Goal: Communication & Community: Answer question/provide support

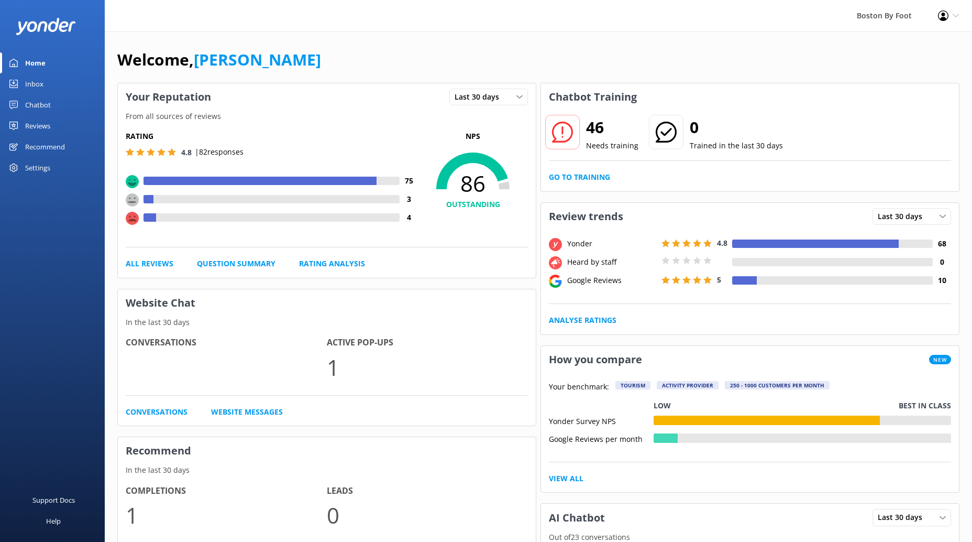
click at [42, 126] on div "Reviews" at bounding box center [37, 125] width 25 height 21
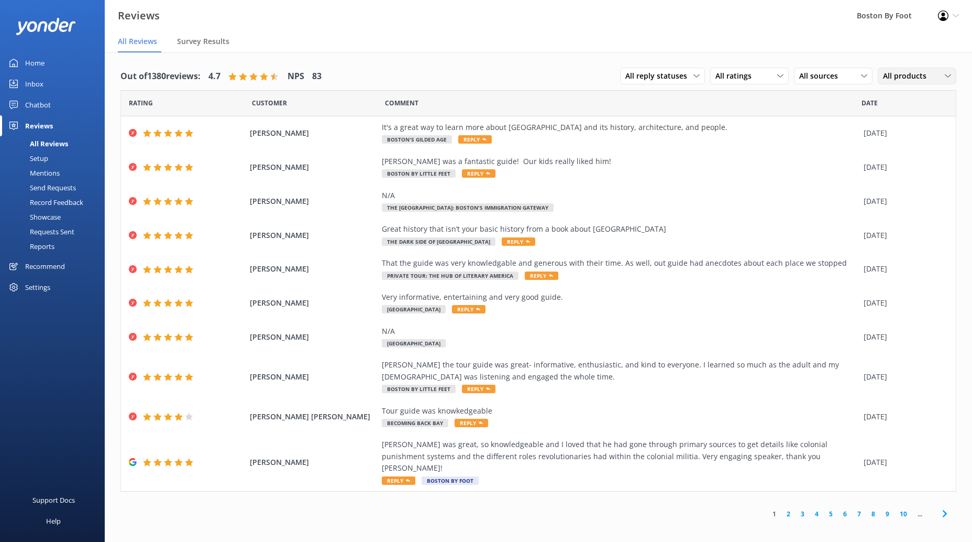
click at [915, 80] on span "All products" at bounding box center [908, 76] width 50 height 12
click at [906, 209] on div "Heart of the Freedom Trail" at bounding box center [923, 214] width 79 height 10
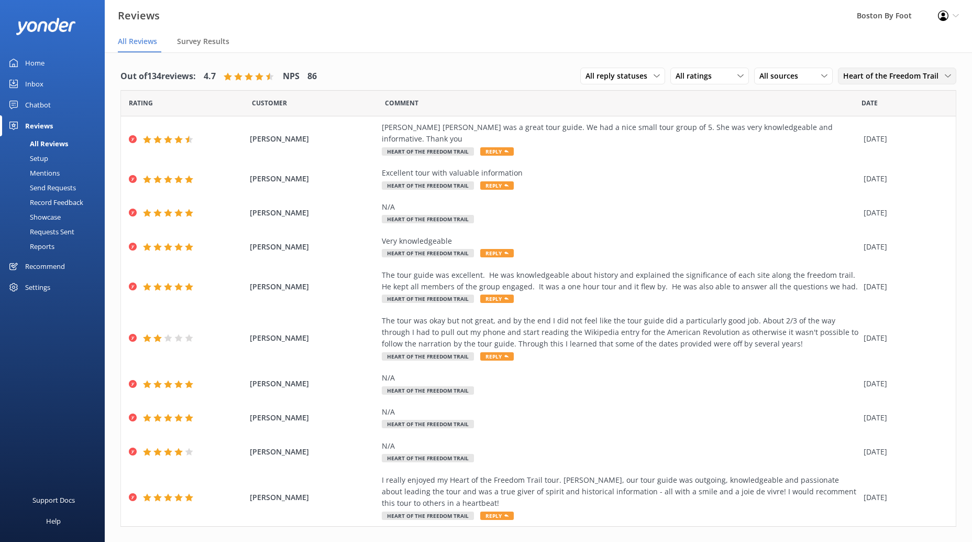
click at [918, 76] on span "Heart of the Freedom Trail" at bounding box center [894, 76] width 102 height 12
click at [882, 205] on div "Boston’s [DEMOGRAPHIC_DATA] Past" at bounding box center [897, 215] width 106 height 21
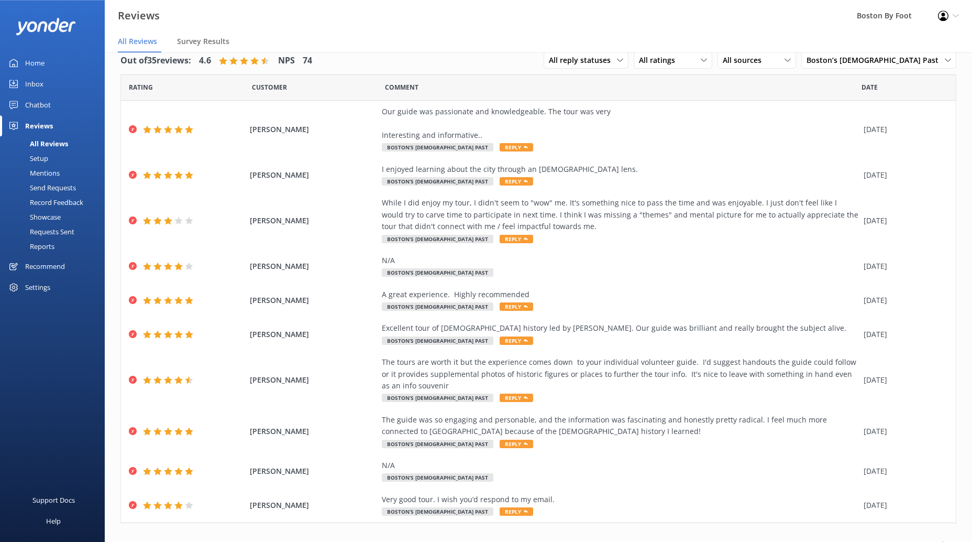
scroll to position [21, 0]
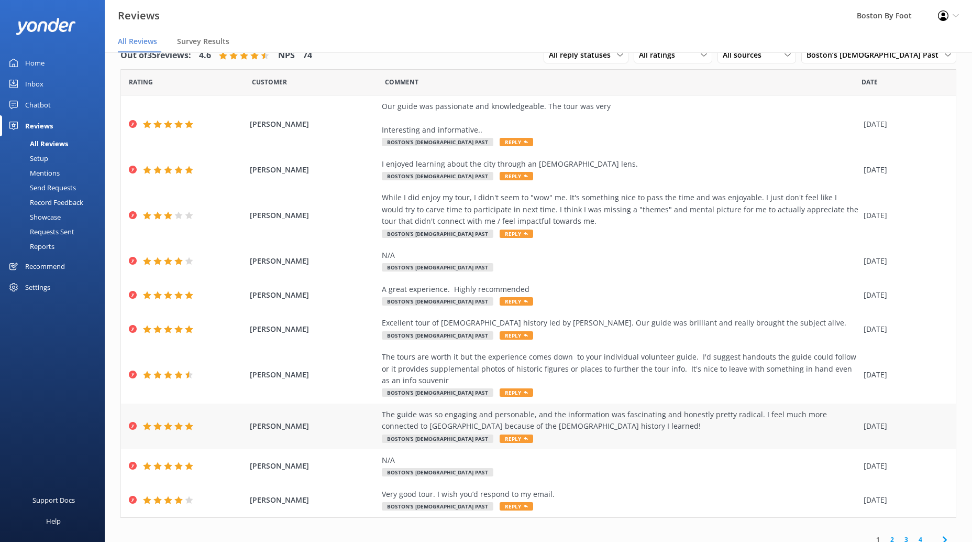
click at [536, 422] on div "The guide was so engaging and personable, and the information was fascinating a…" at bounding box center [620, 421] width 477 height 24
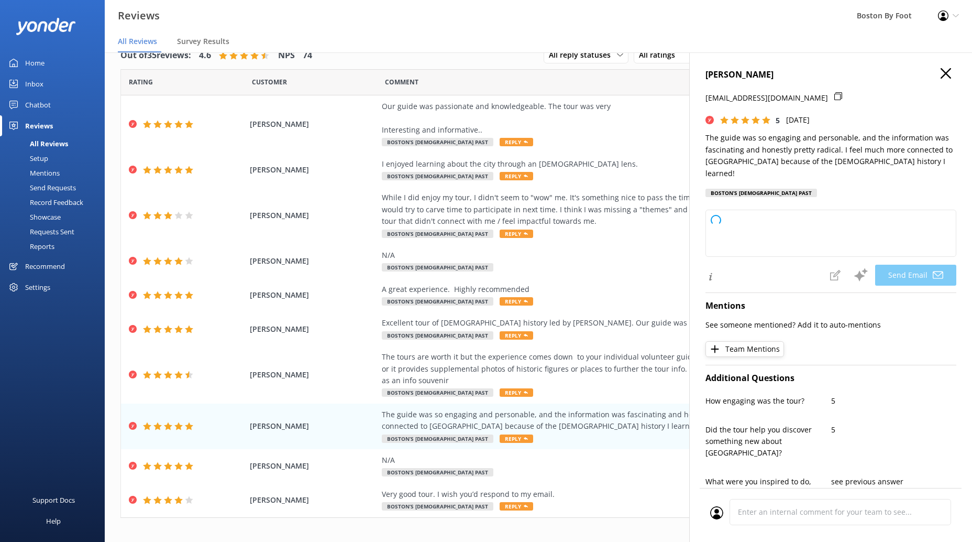
type textarea "Thank you so much, [PERSON_NAME]! We're thrilled to hear you enjoyed the tour a…"
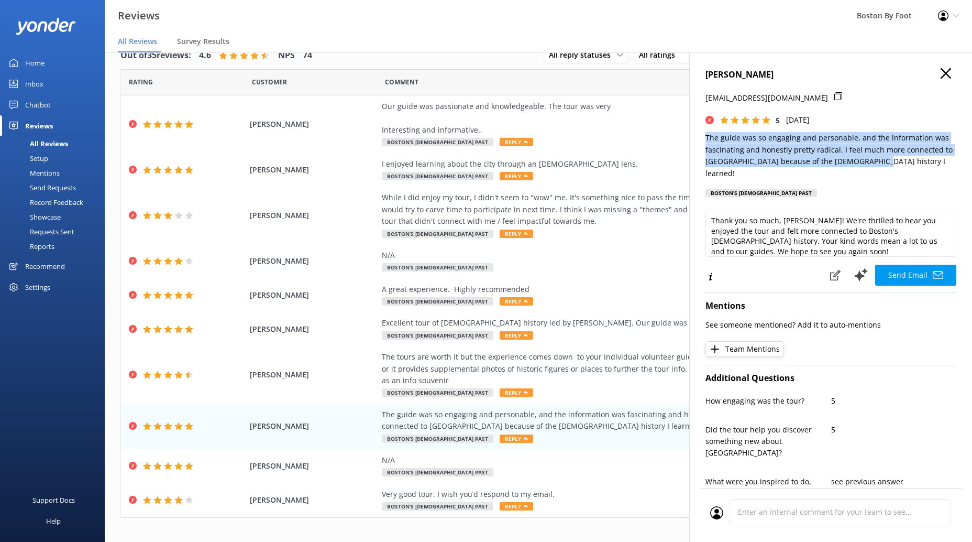
drag, startPoint x: 875, startPoint y: 160, endPoint x: 696, endPoint y: 140, distance: 180.3
click at [696, 140] on div "[PERSON_NAME] [EMAIL_ADDRESS][DOMAIN_NAME] 5 [DATE] The guide was so engaging a…" at bounding box center [830, 323] width 283 height 542
copy p "The guide was so engaging and personable, and the information was fascinating a…"
click at [946, 74] on use "button" at bounding box center [946, 73] width 10 height 10
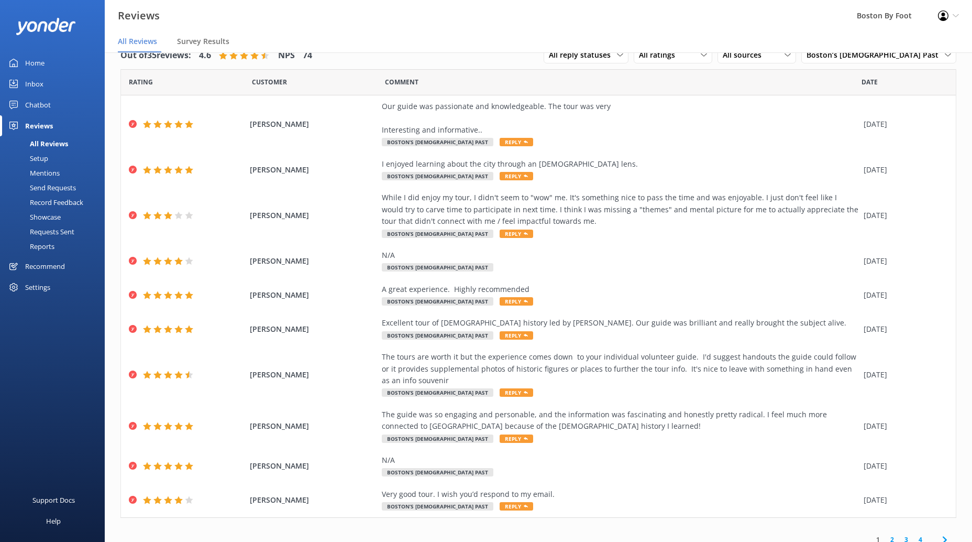
click at [942, 17] on use at bounding box center [943, 15] width 10 height 10
click at [894, 74] on link "Logout" at bounding box center [920, 72] width 105 height 26
